Goal: Task Accomplishment & Management: Manage account settings

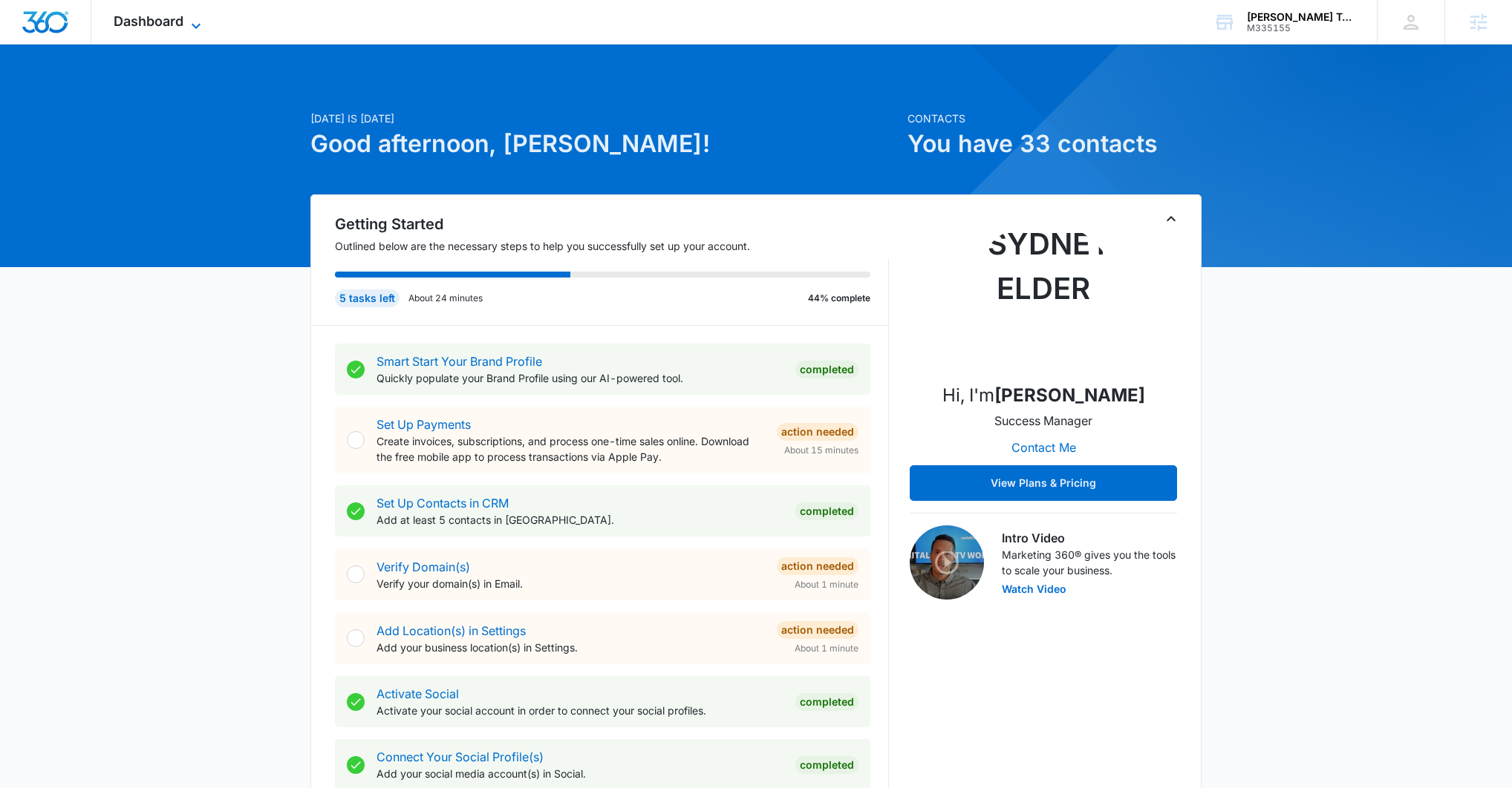
click at [199, 20] on icon at bounding box center [196, 26] width 18 height 18
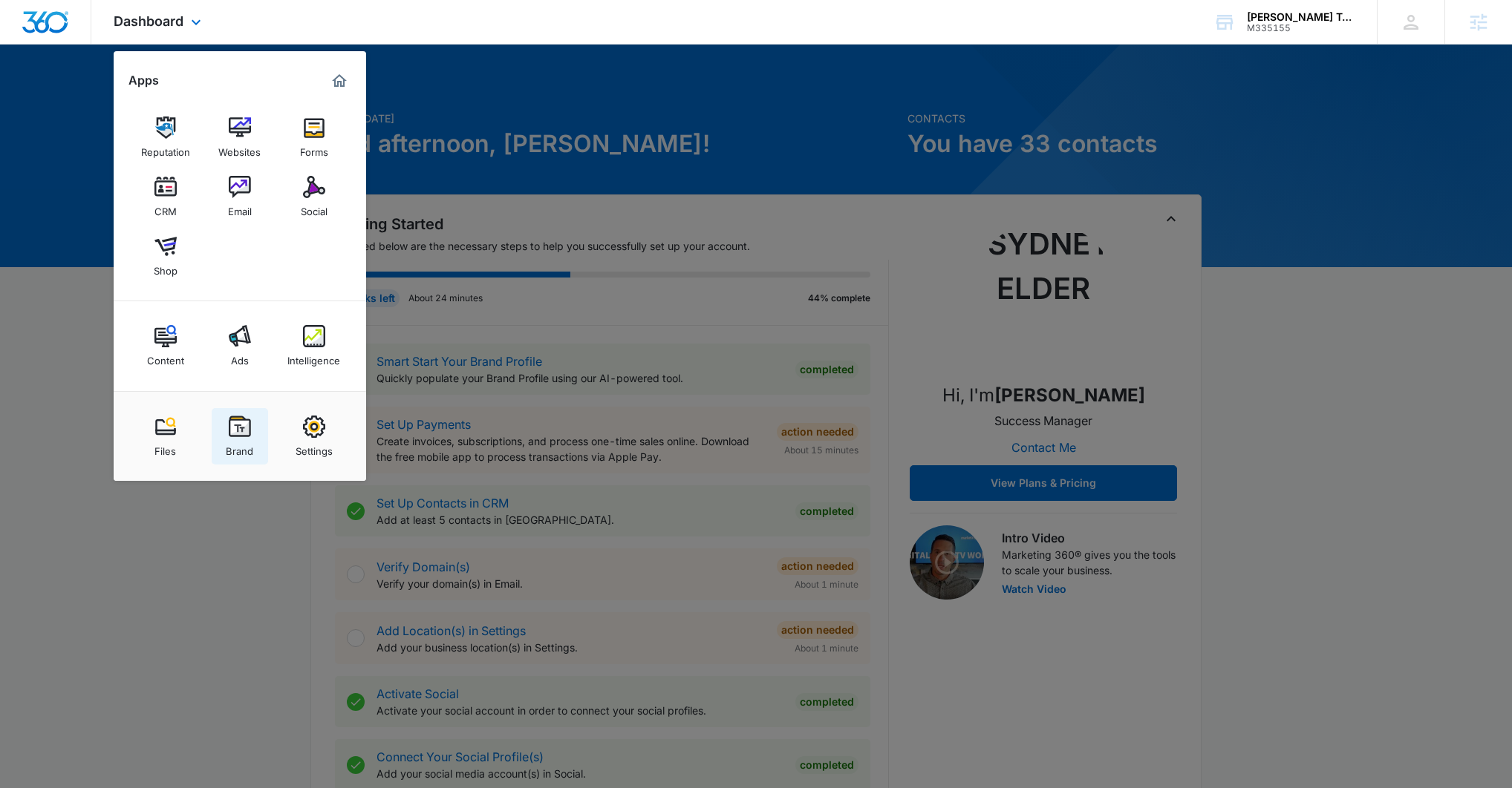
click at [239, 432] on img at bounding box center [239, 427] width 22 height 22
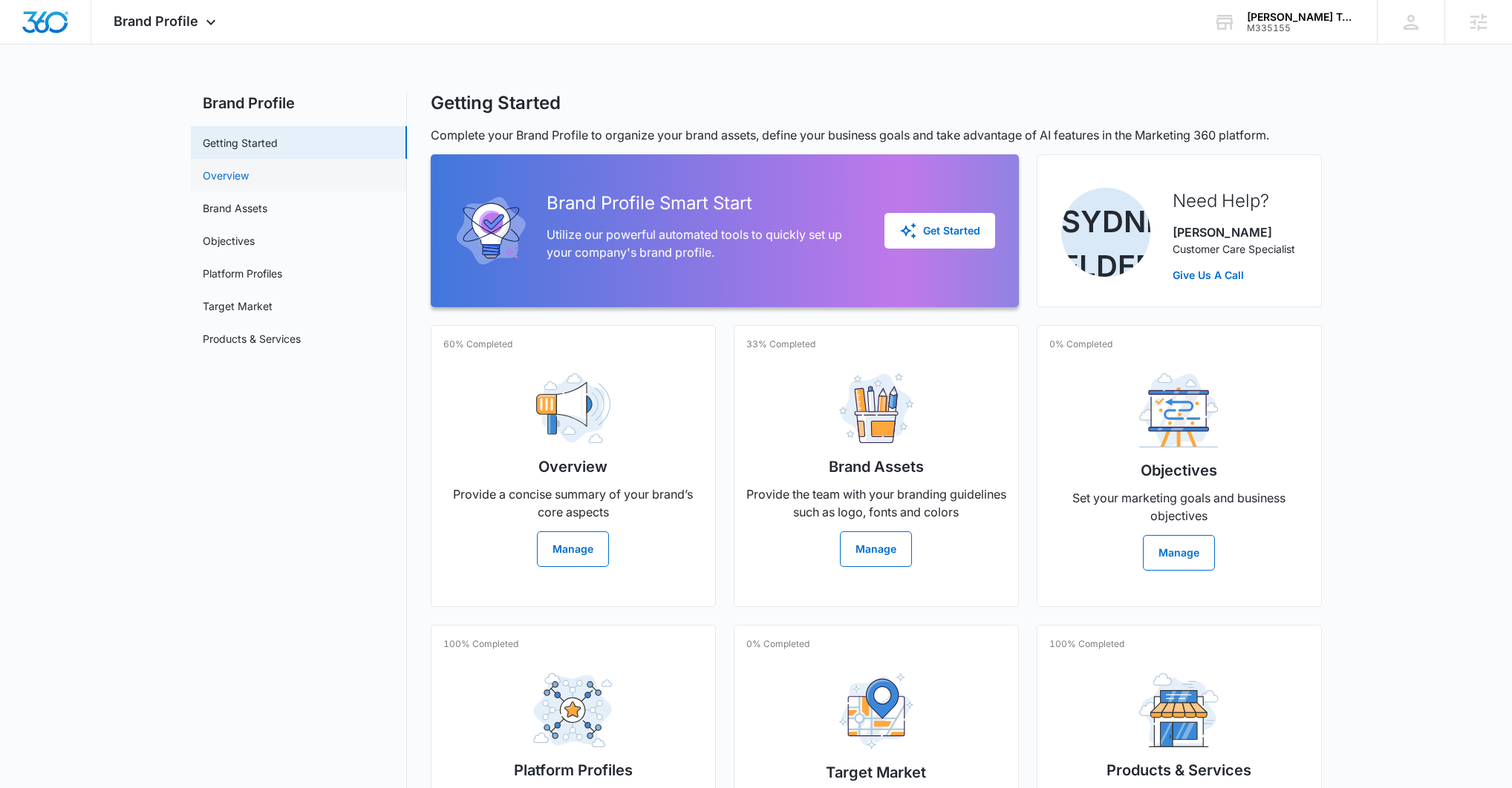
click at [225, 181] on link "Overview" at bounding box center [225, 176] width 46 height 16
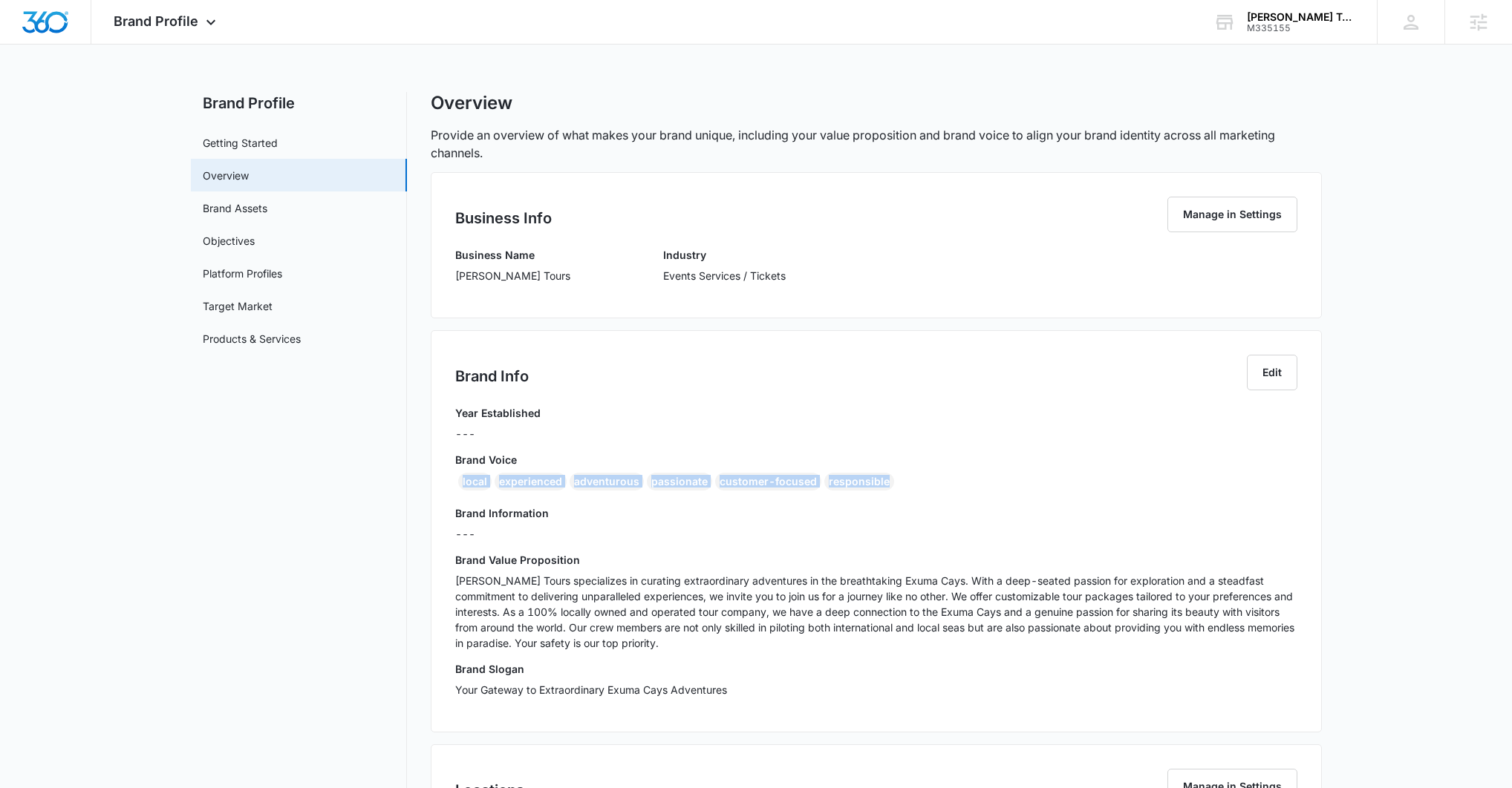
drag, startPoint x: 910, startPoint y: 490, endPoint x: 444, endPoint y: 481, distance: 466.1
click at [446, 478] on div "Brand Info Edit Year Established --- Brand Voice local experienced adventurous …" at bounding box center [876, 531] width 891 height 402
copy div "local experienced adventurous passionate customer-focused responsible"
